Goal: Find specific page/section: Find specific page/section

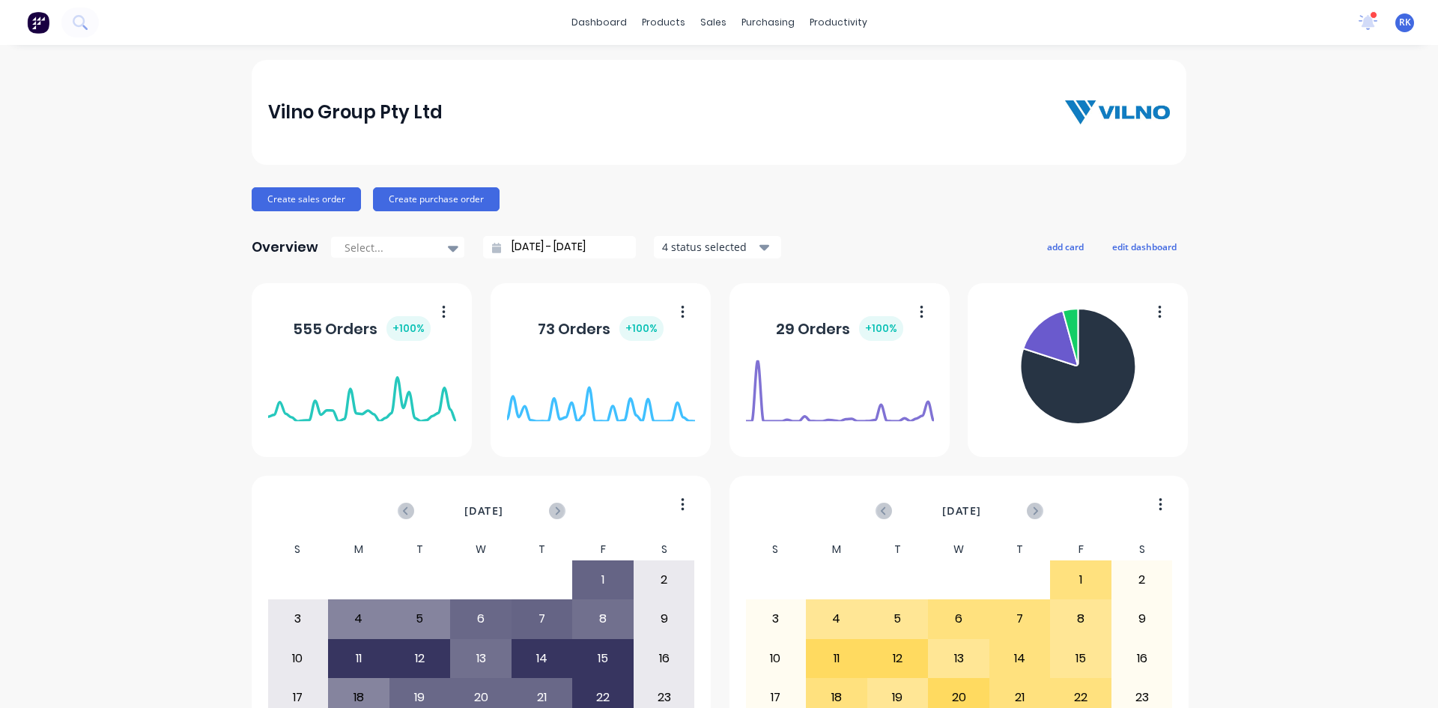
click at [703, 23] on div "sales" at bounding box center [713, 22] width 41 height 22
click at [739, 101] on div "Customers" at bounding box center [760, 101] width 54 height 13
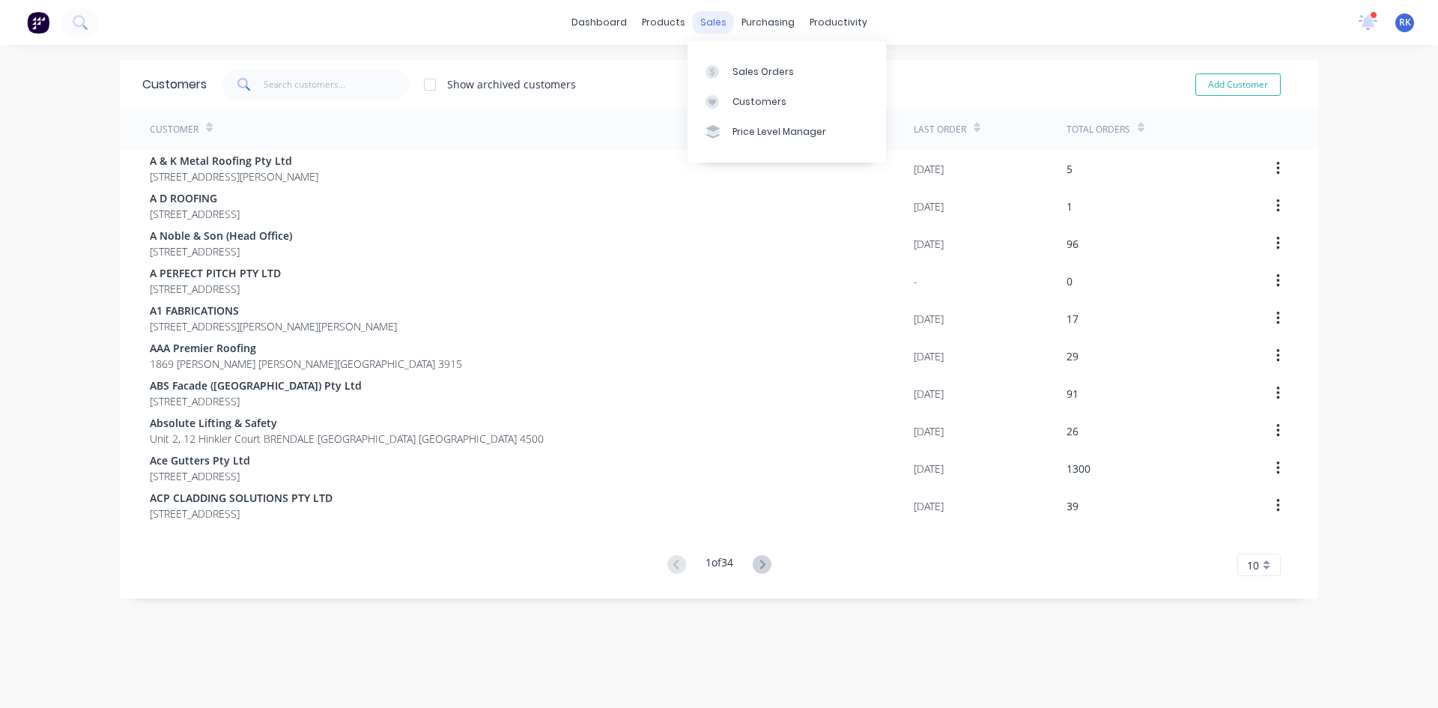
click at [712, 20] on div "sales" at bounding box center [713, 22] width 41 height 22
click at [766, 70] on div "Sales Orders" at bounding box center [763, 71] width 61 height 13
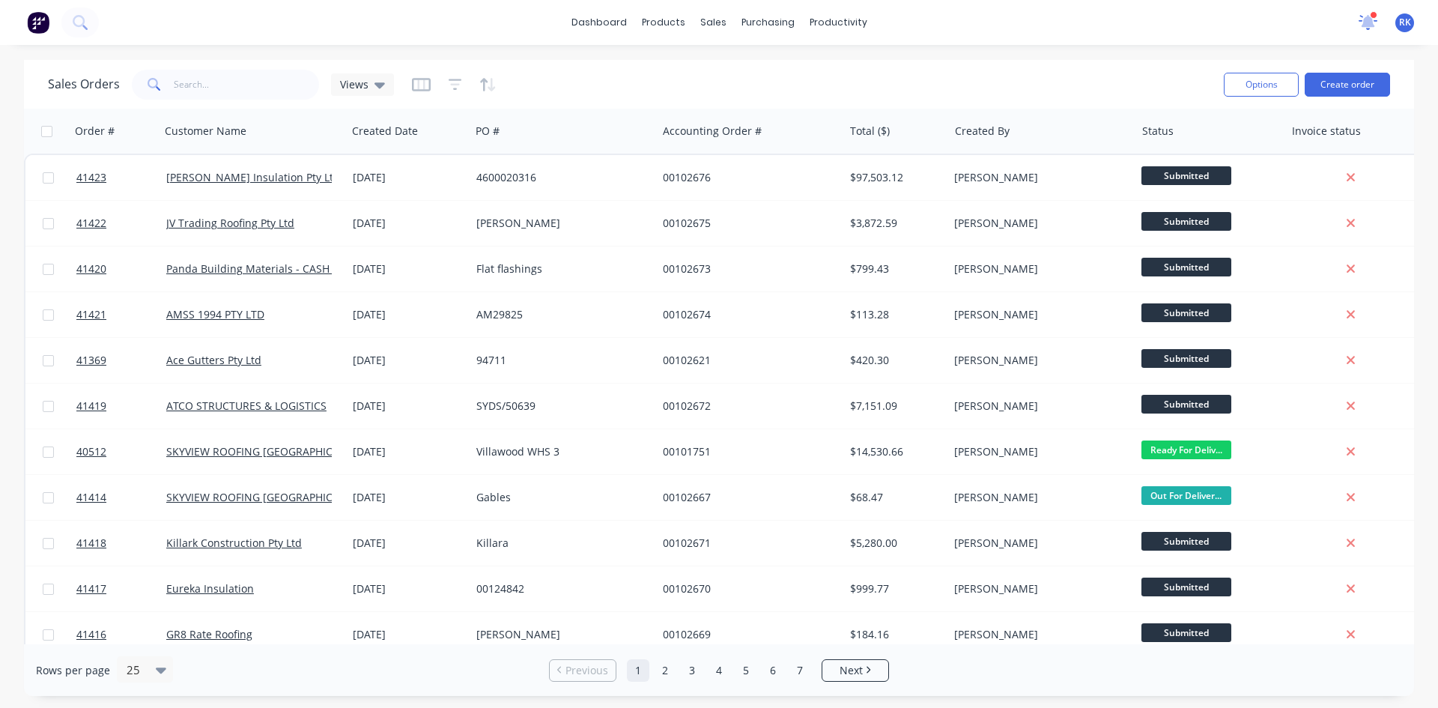
click at [1375, 19] on icon at bounding box center [1368, 22] width 19 height 15
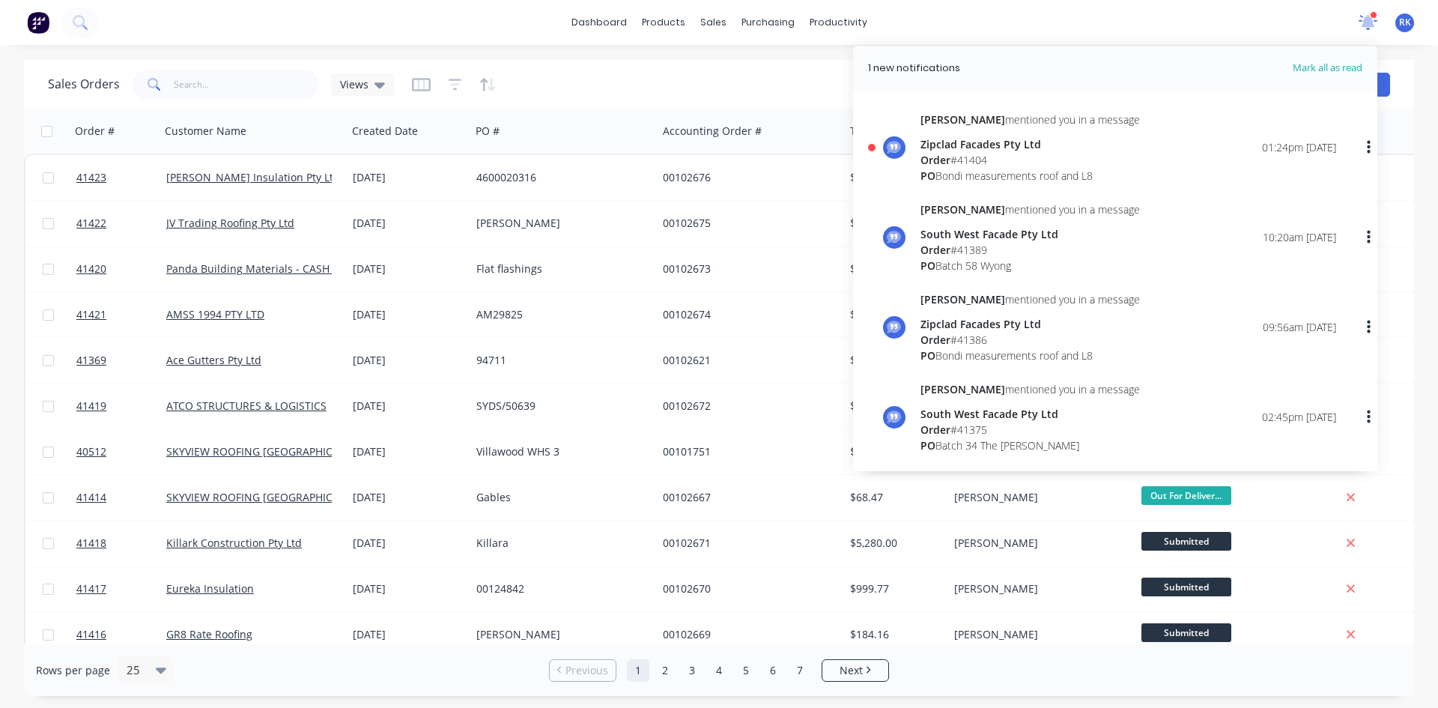
click at [1375, 19] on icon at bounding box center [1368, 22] width 19 height 15
